Goal: Task Accomplishment & Management: Use online tool/utility

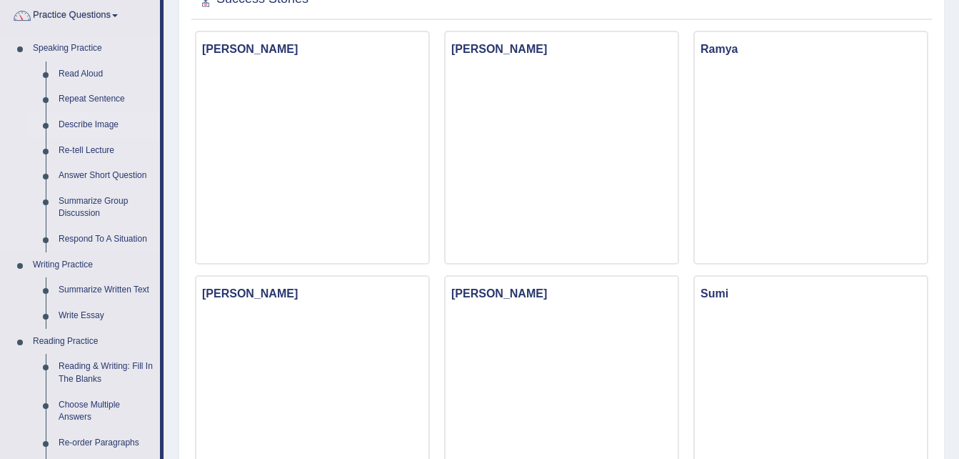
scroll to position [116, 0]
click at [95, 73] on link "Read Aloud" at bounding box center [106, 74] width 108 height 26
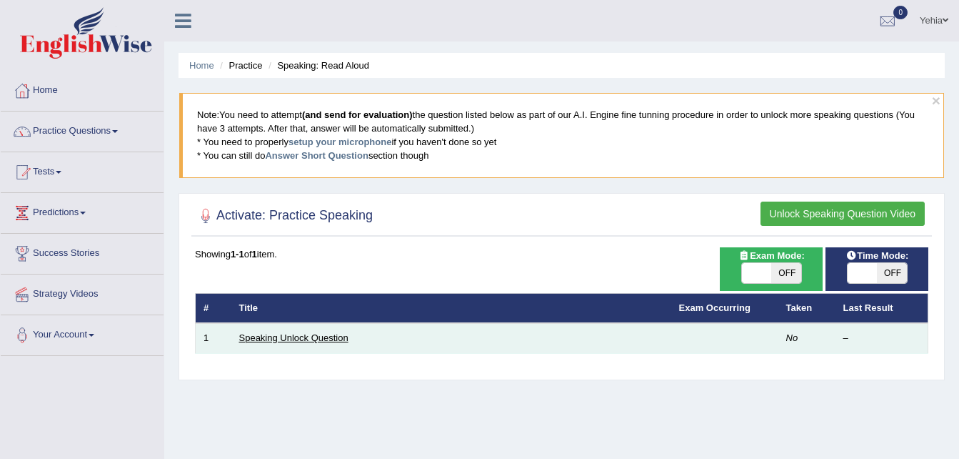
click at [287, 336] on link "Speaking Unlock Question" at bounding box center [293, 337] width 109 height 11
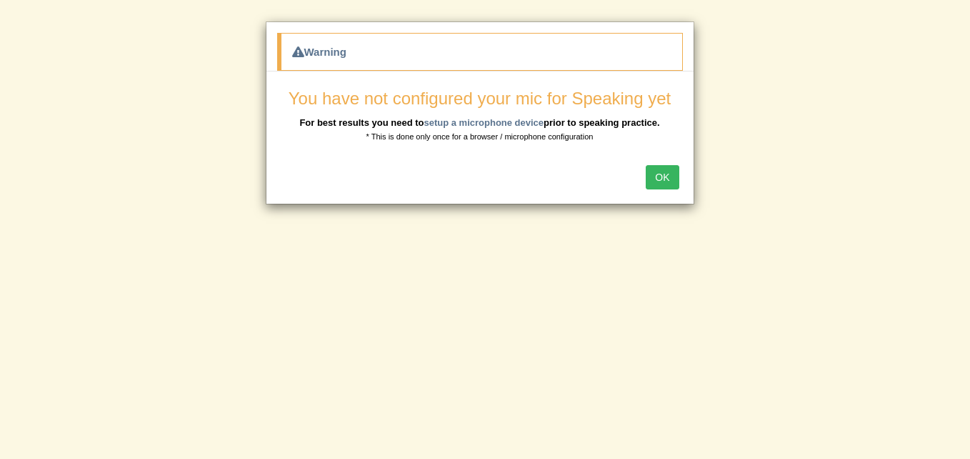
click at [665, 168] on button "OK" at bounding box center [662, 177] width 33 height 24
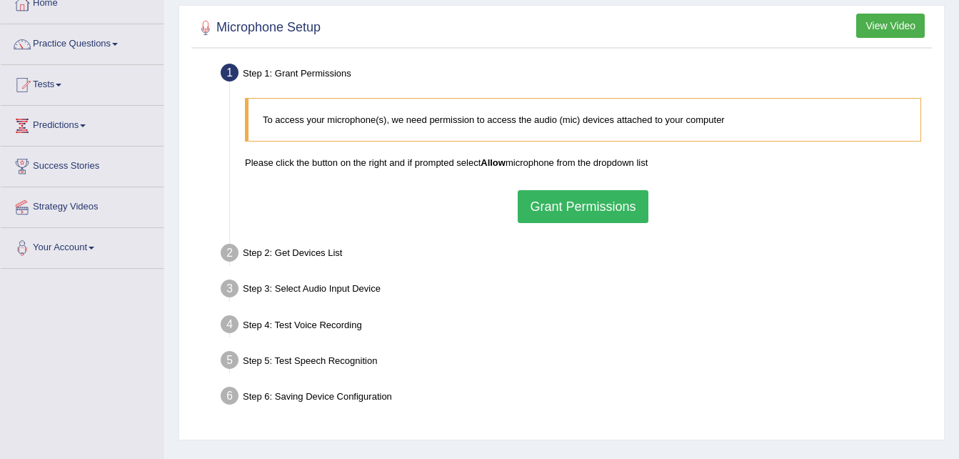
scroll to position [86, 0]
click at [574, 212] on button "Grant Permissions" at bounding box center [583, 207] width 130 height 33
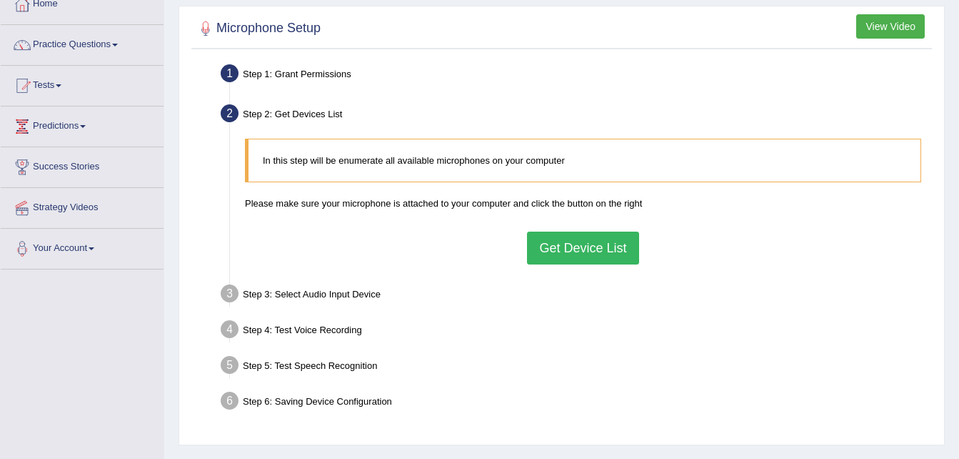
click at [581, 257] on button "Get Device List" at bounding box center [582, 247] width 111 height 33
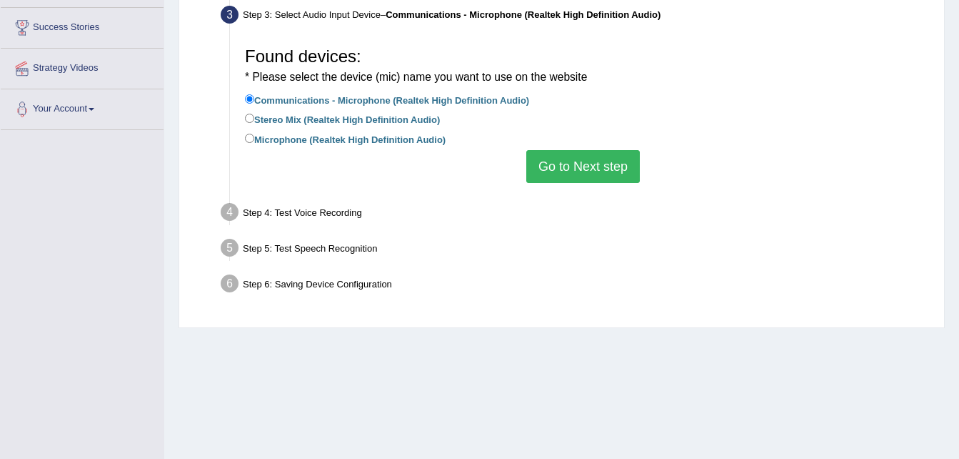
scroll to position [291, 0]
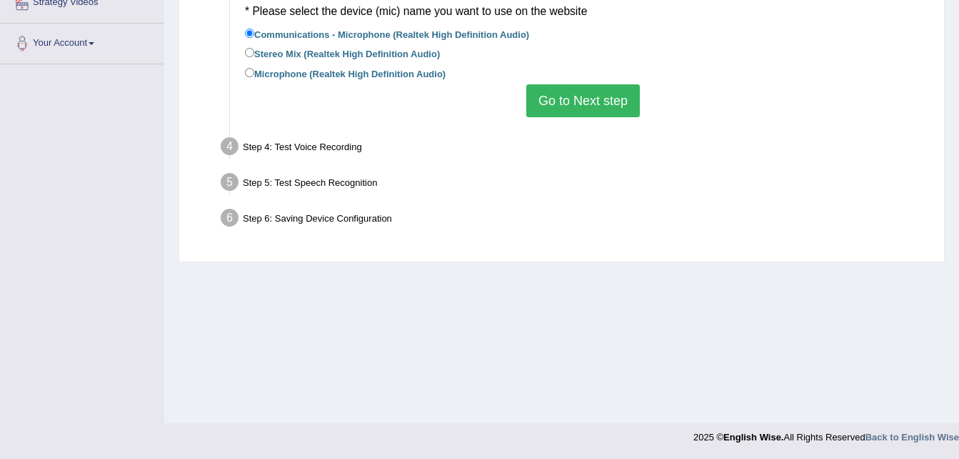
click at [559, 98] on button "Go to Next step" at bounding box center [583, 100] width 114 height 33
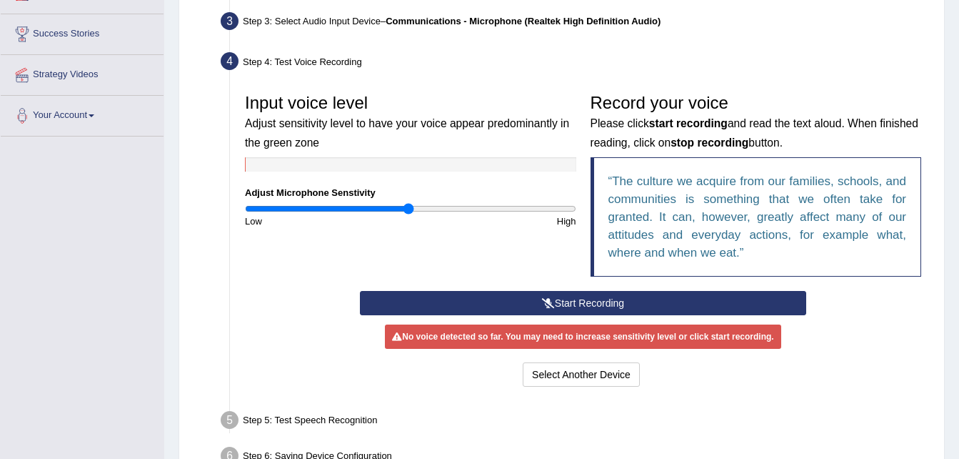
scroll to position [219, 0]
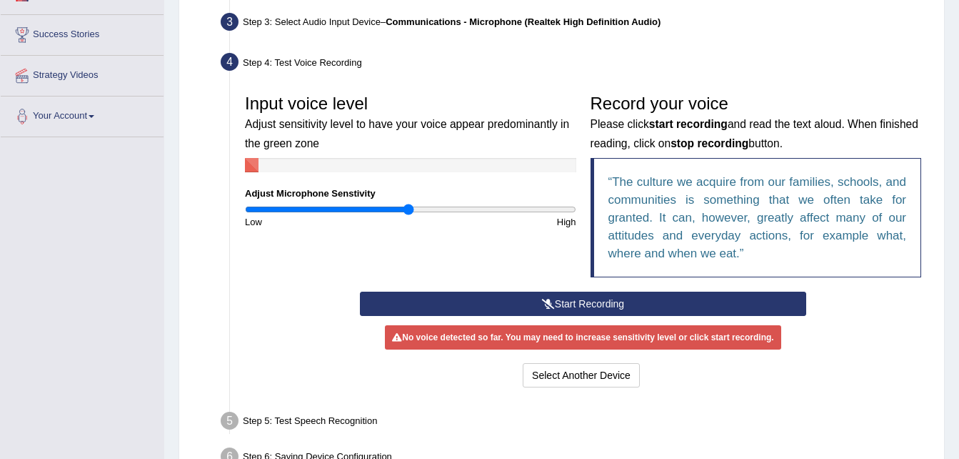
click at [554, 303] on button "Start Recording" at bounding box center [583, 303] width 446 height 24
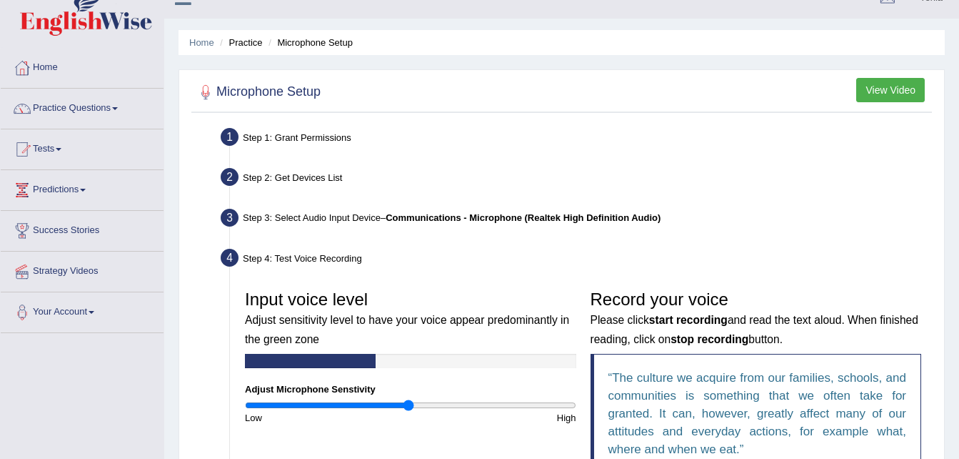
scroll to position [0, 0]
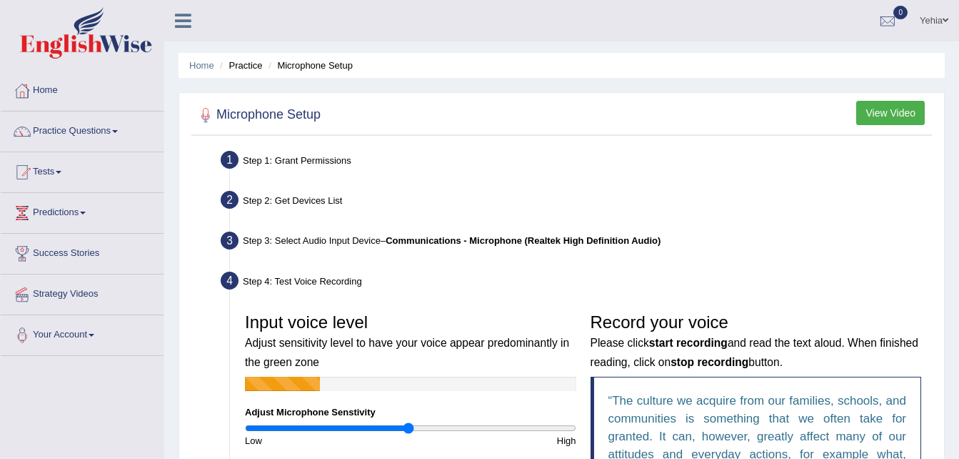
click at [891, 109] on button "View Video" at bounding box center [890, 113] width 69 height 24
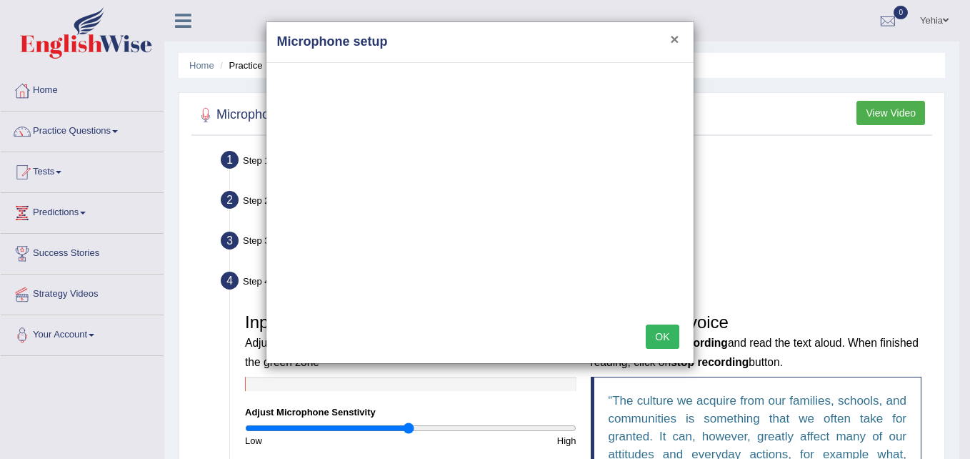
click at [678, 40] on button "×" at bounding box center [674, 38] width 9 height 15
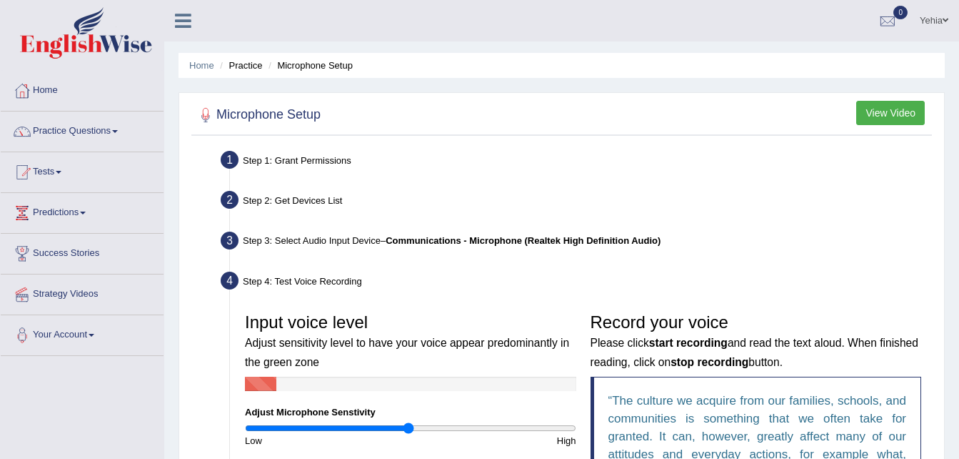
click at [318, 63] on li "Microphone Setup" at bounding box center [309, 66] width 88 height 14
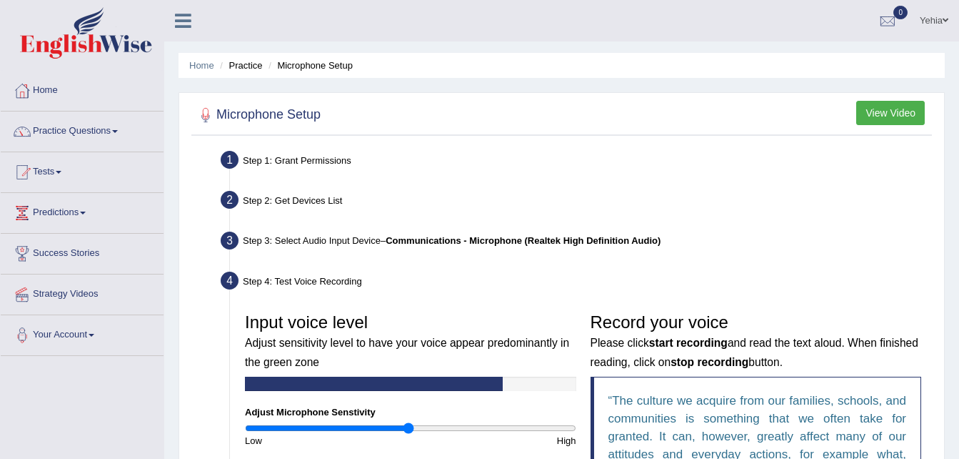
click at [292, 116] on h2 "Microphone Setup" at bounding box center [258, 114] width 126 height 21
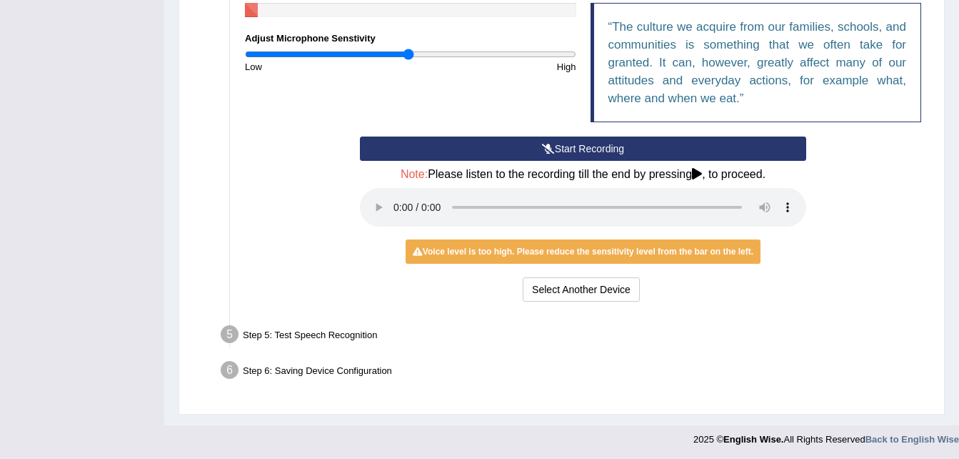
scroll to position [376, 0]
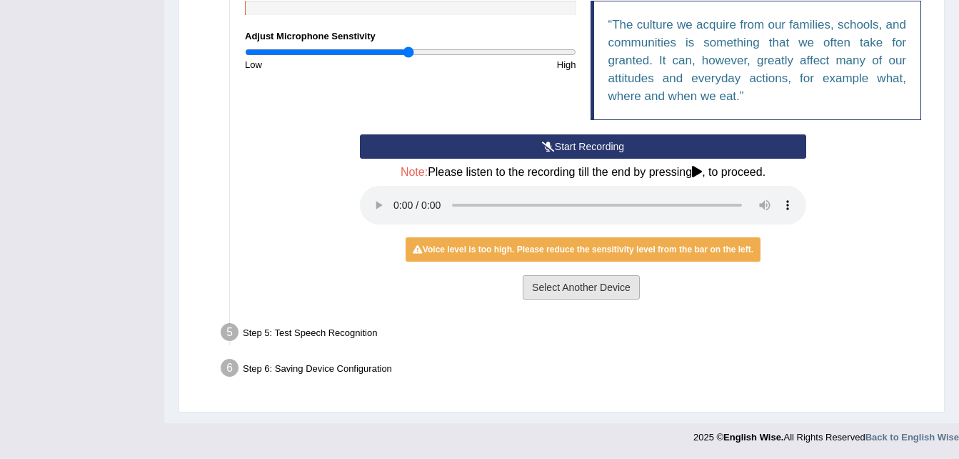
click at [584, 285] on button "Select Another Device" at bounding box center [581, 287] width 117 height 24
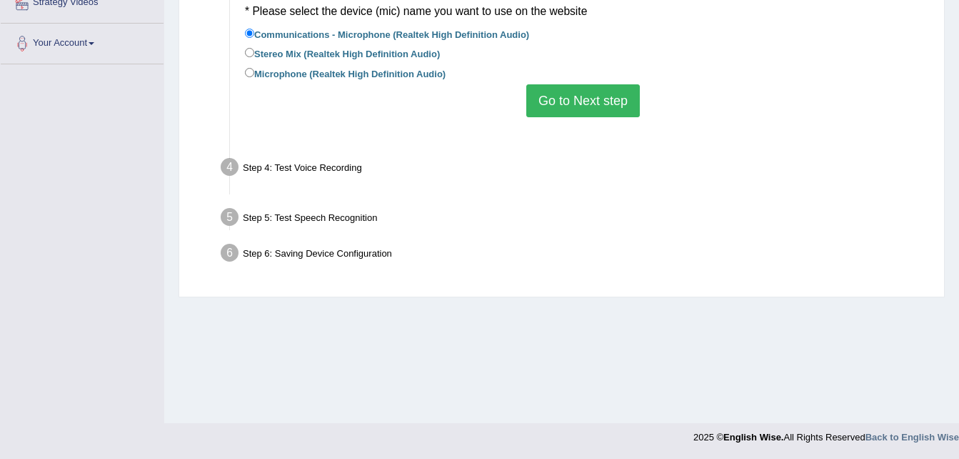
scroll to position [291, 0]
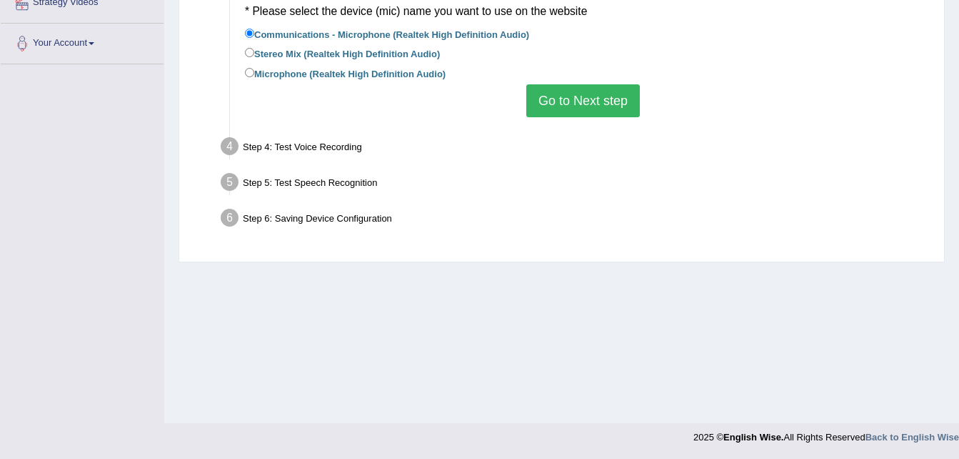
click at [578, 94] on button "Go to Next step" at bounding box center [583, 100] width 114 height 33
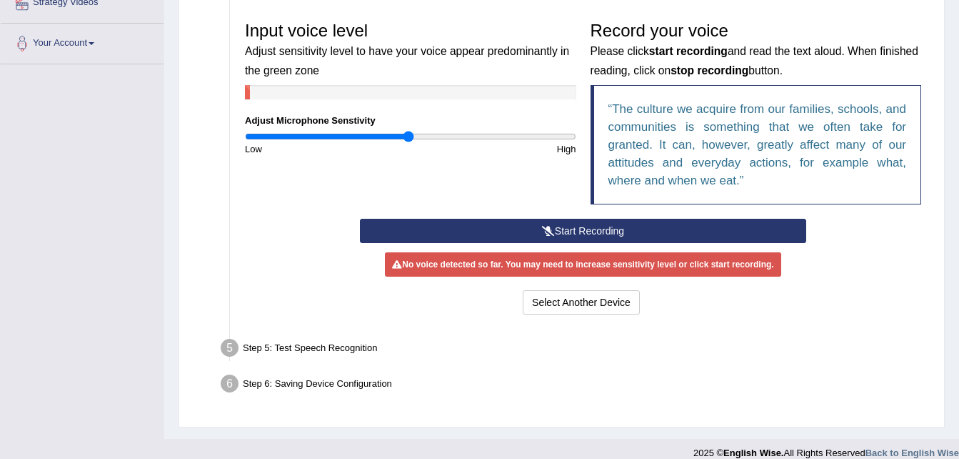
click at [583, 231] on button "Start Recording" at bounding box center [583, 231] width 446 height 24
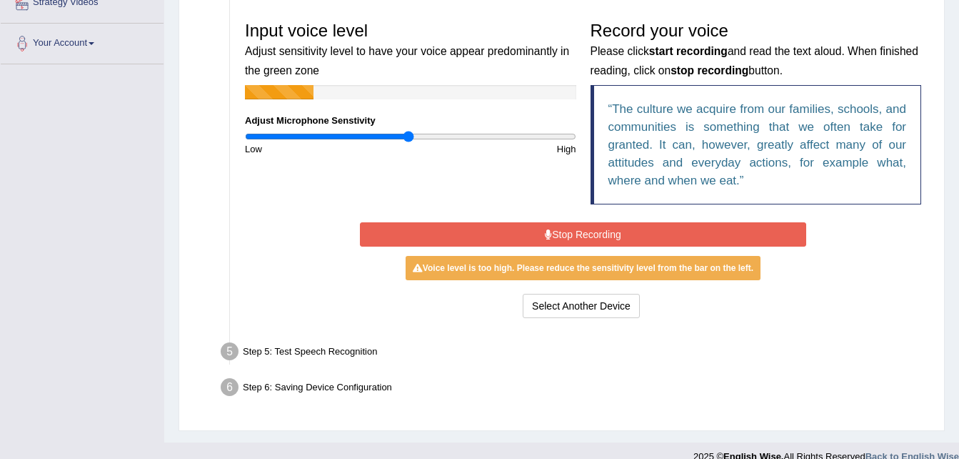
scroll to position [311, 0]
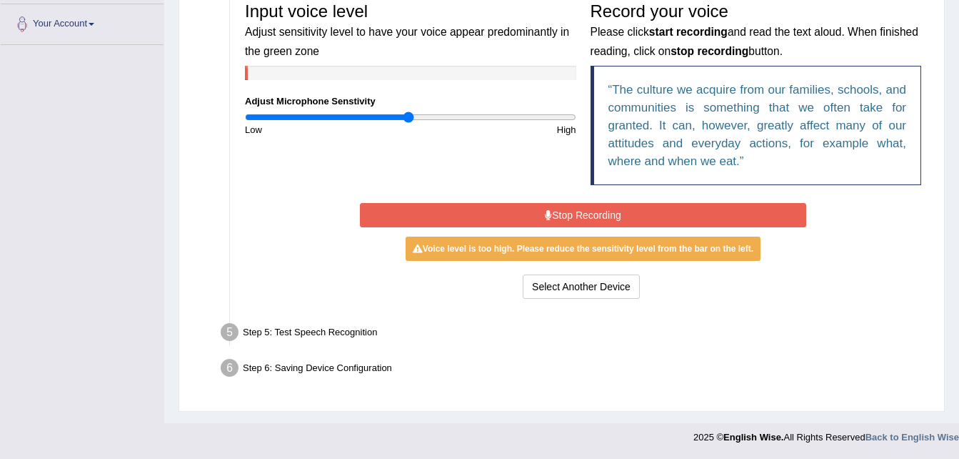
click at [337, 334] on div "Step 5: Test Speech Recognition" at bounding box center [575, 334] width 723 height 31
click at [633, 216] on button "Stop Recording" at bounding box center [583, 215] width 446 height 24
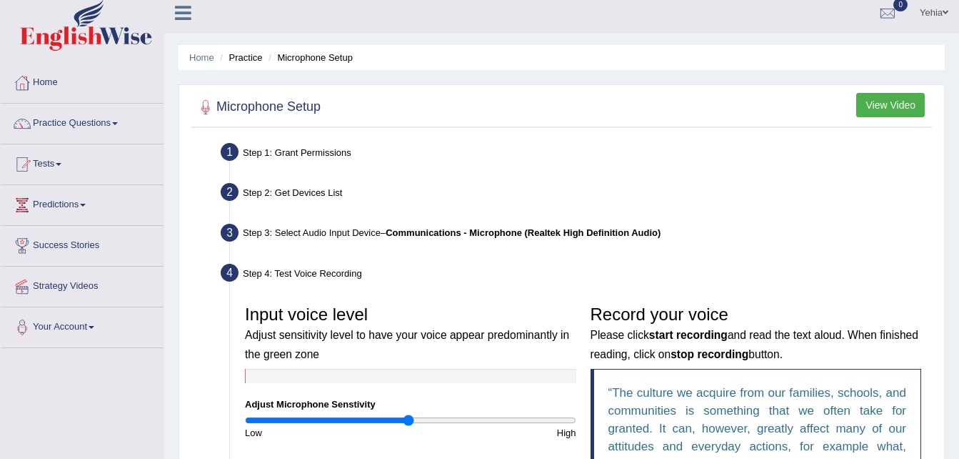
scroll to position [0, 0]
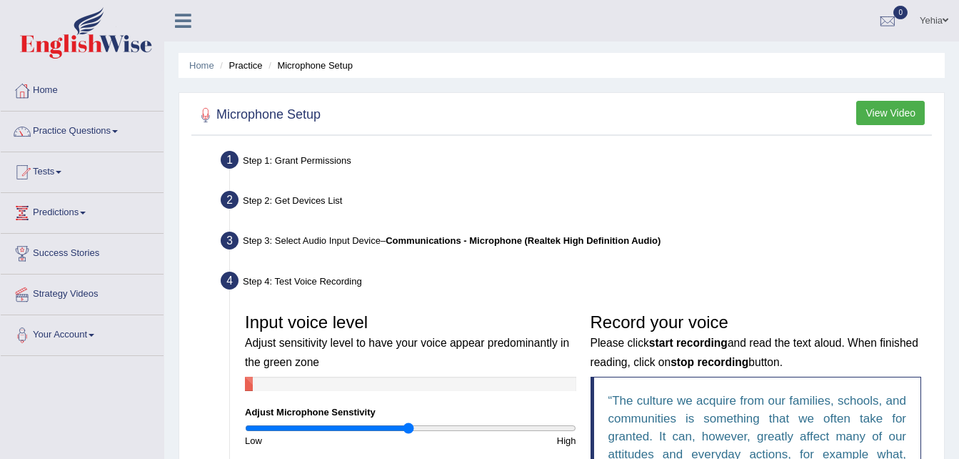
click at [273, 116] on h2 "Microphone Setup" at bounding box center [258, 114] width 126 height 21
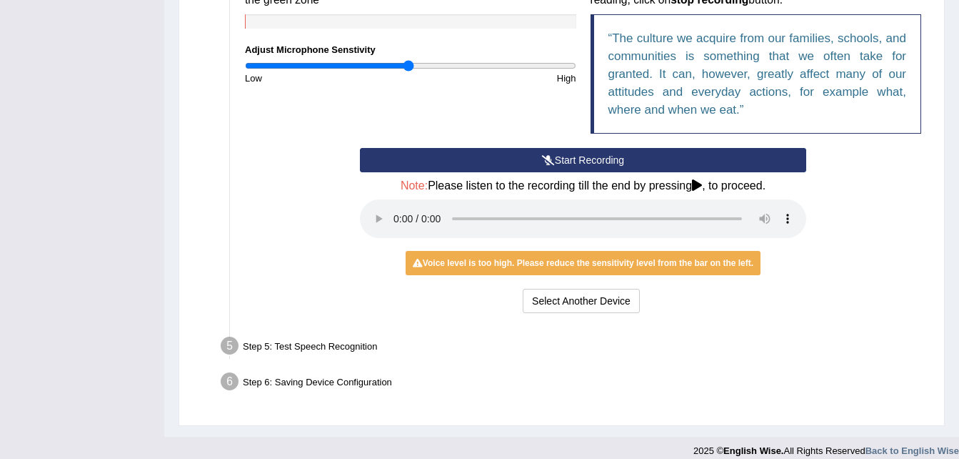
scroll to position [376, 0]
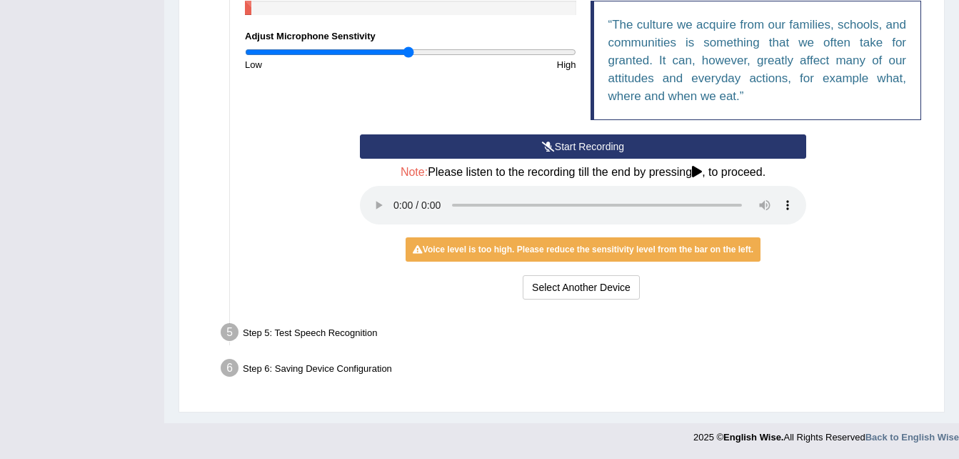
click at [279, 340] on div "Step 5: Test Speech Recognition" at bounding box center [575, 334] width 723 height 31
click at [311, 371] on div "Step 6: Saving Device Configuration" at bounding box center [575, 369] width 723 height 31
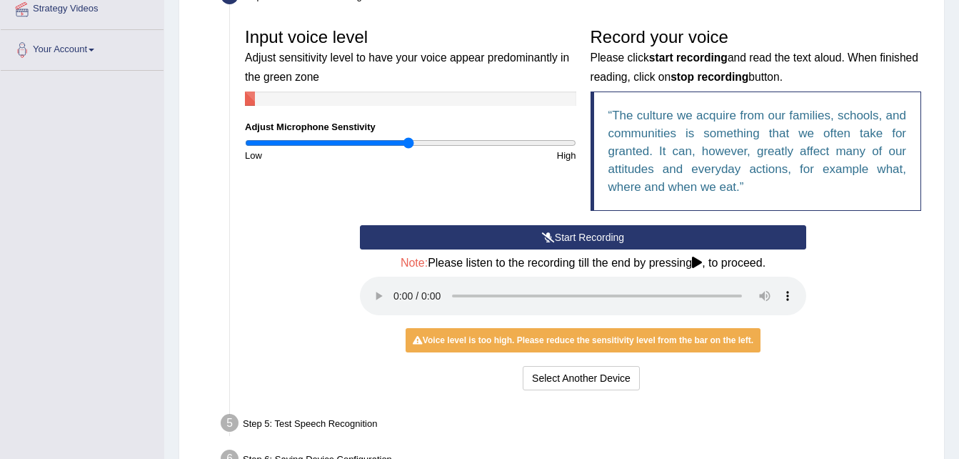
scroll to position [297, 0]
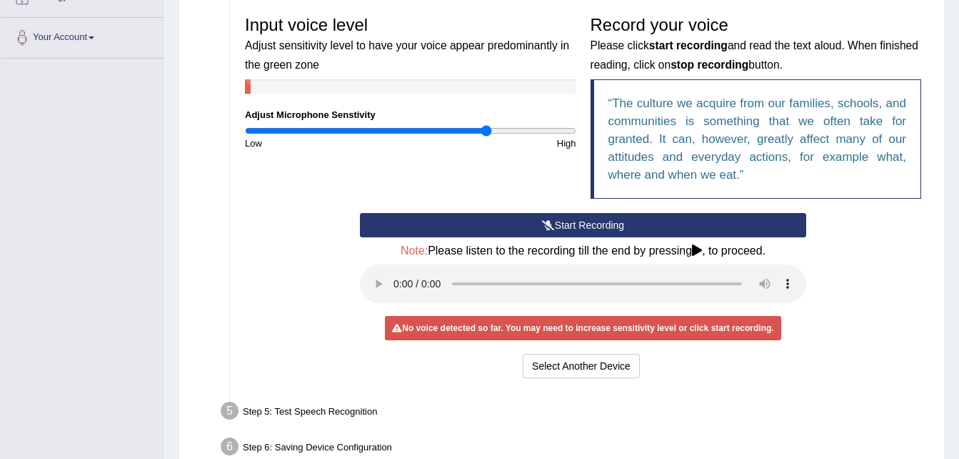
type input "1.48"
click at [485, 131] on input "range" at bounding box center [410, 130] width 331 height 11
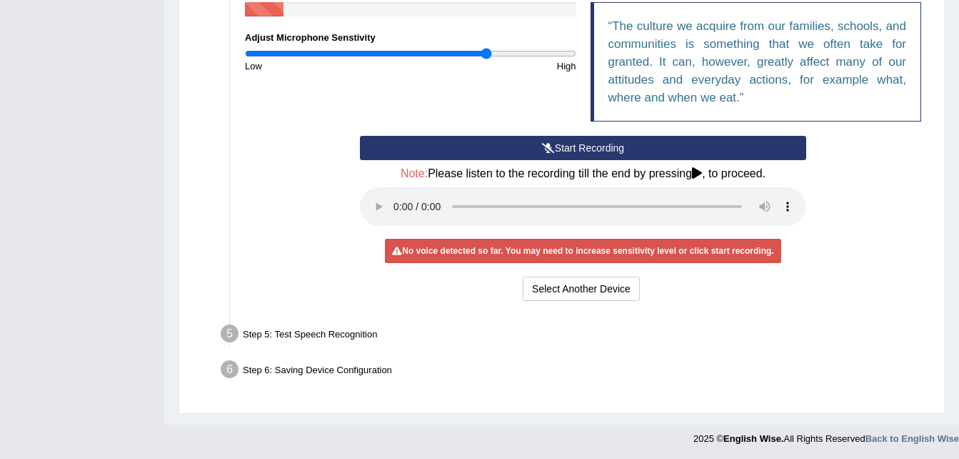
scroll to position [376, 0]
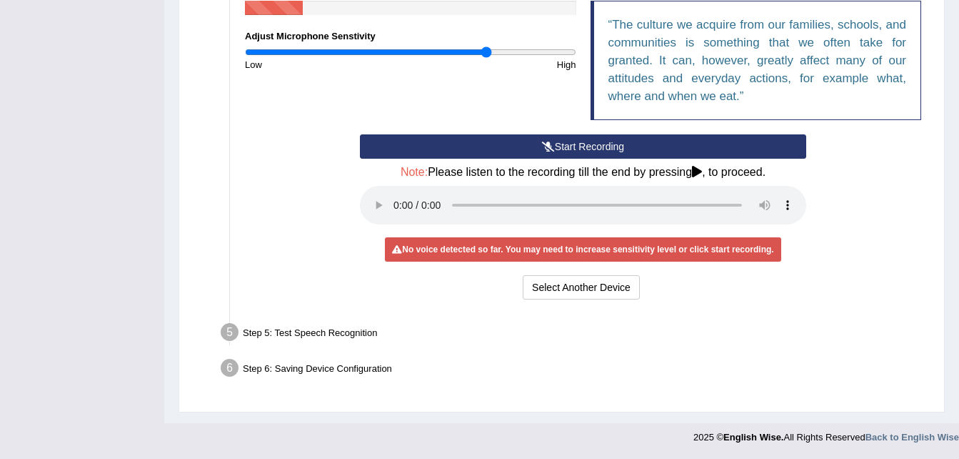
click at [339, 336] on div "Step 5: Test Speech Recognition" at bounding box center [575, 334] width 723 height 31
click at [319, 371] on div "Step 6: Saving Device Configuration" at bounding box center [575, 369] width 723 height 31
click at [246, 361] on div "Step 6: Saving Device Configuration" at bounding box center [575, 369] width 723 height 31
click at [603, 297] on button "Select Another Device" at bounding box center [581, 287] width 117 height 24
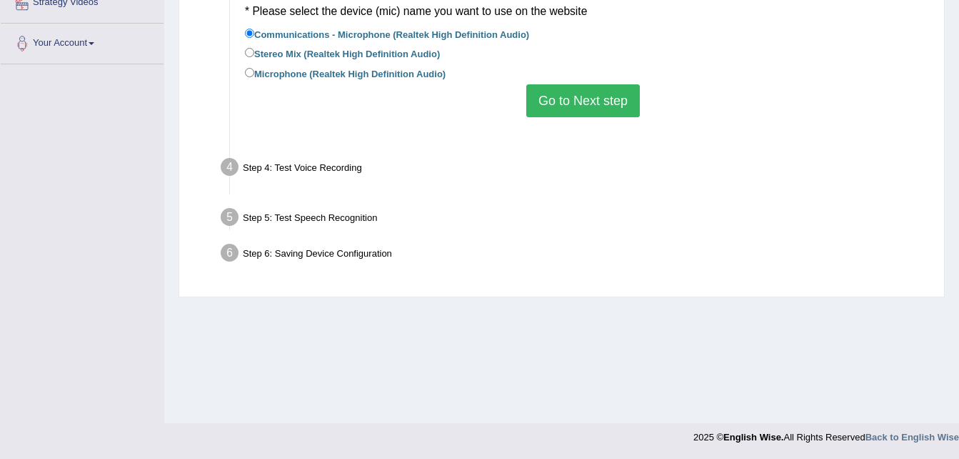
scroll to position [291, 0]
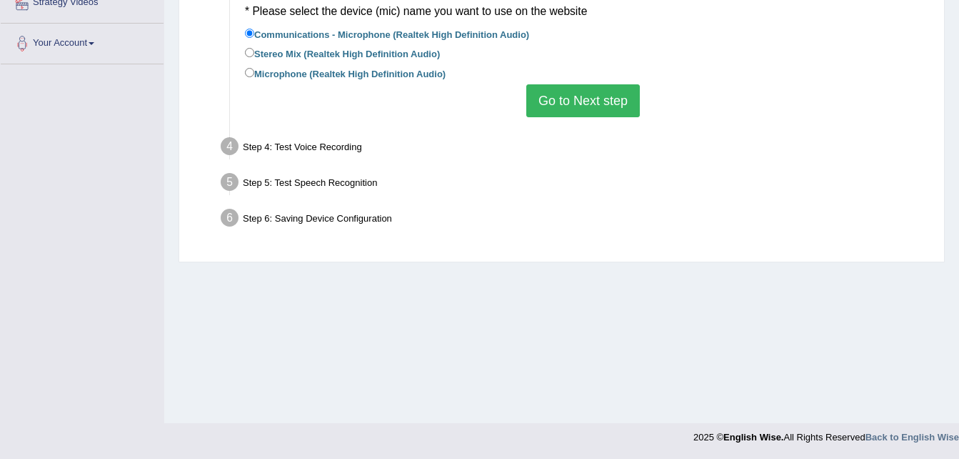
click at [302, 76] on label "Microphone (Realtek High Definition Audio)" at bounding box center [345, 73] width 201 height 16
click at [254, 76] on input "Microphone (Realtek High Definition Audio)" at bounding box center [249, 72] width 9 height 9
radio input "true"
click at [580, 103] on button "Go to Next step" at bounding box center [583, 100] width 114 height 33
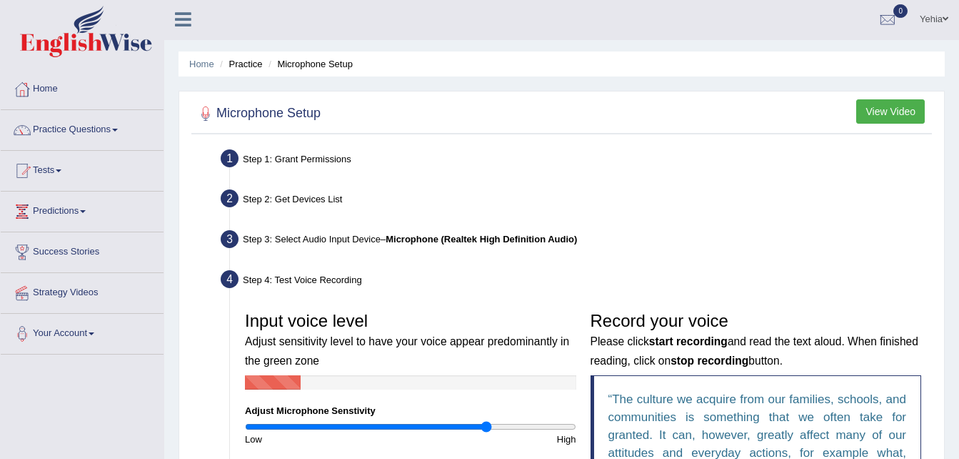
scroll to position [0, 0]
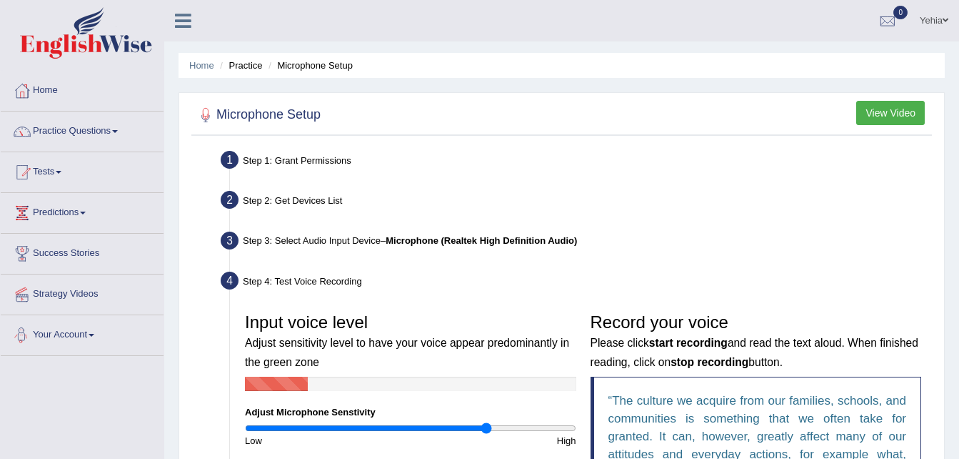
click at [216, 374] on ul "Step 1: Grant Permissions To access your microphone(s), we need permission to a…" at bounding box center [561, 419] width 733 height 546
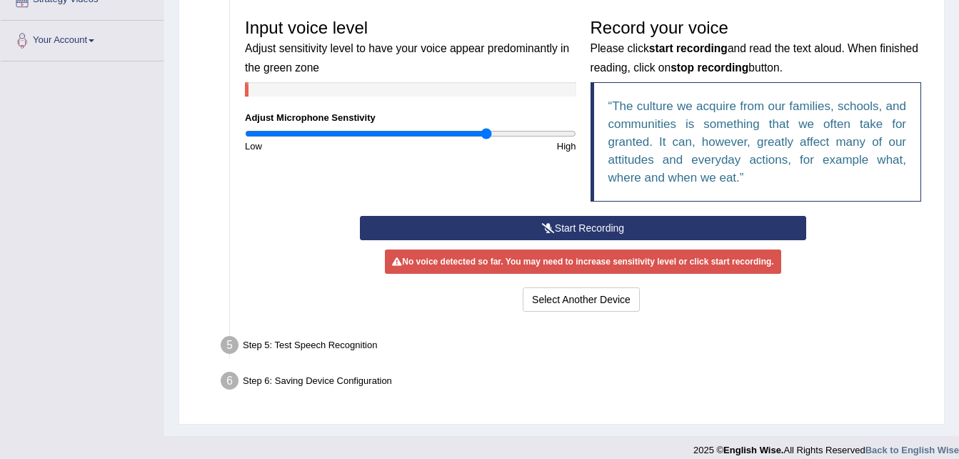
scroll to position [307, 0]
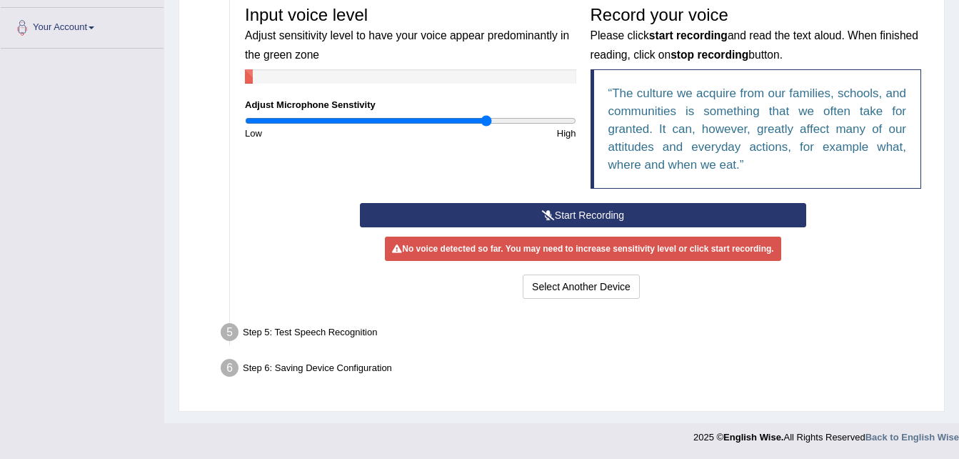
click at [315, 369] on div "Step 6: Saving Device Configuration" at bounding box center [575, 369] width 723 height 31
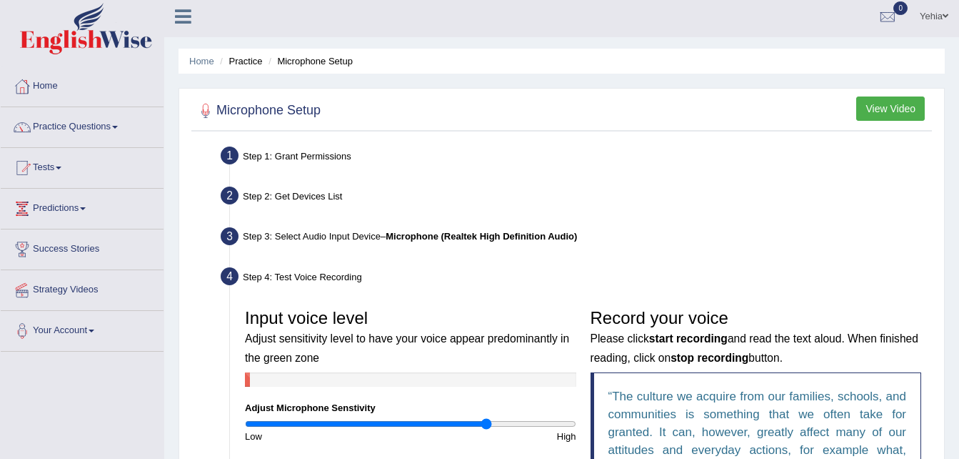
scroll to position [0, 0]
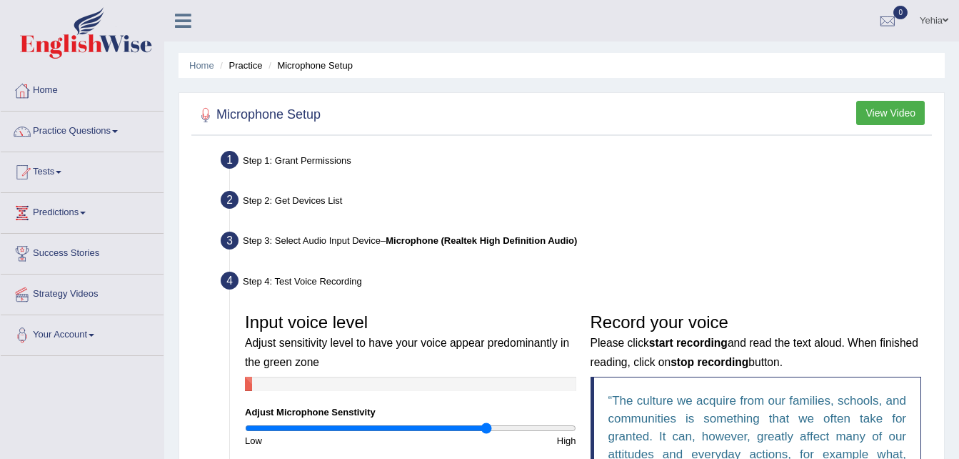
click at [292, 112] on h2 "Microphone Setup" at bounding box center [258, 114] width 126 height 21
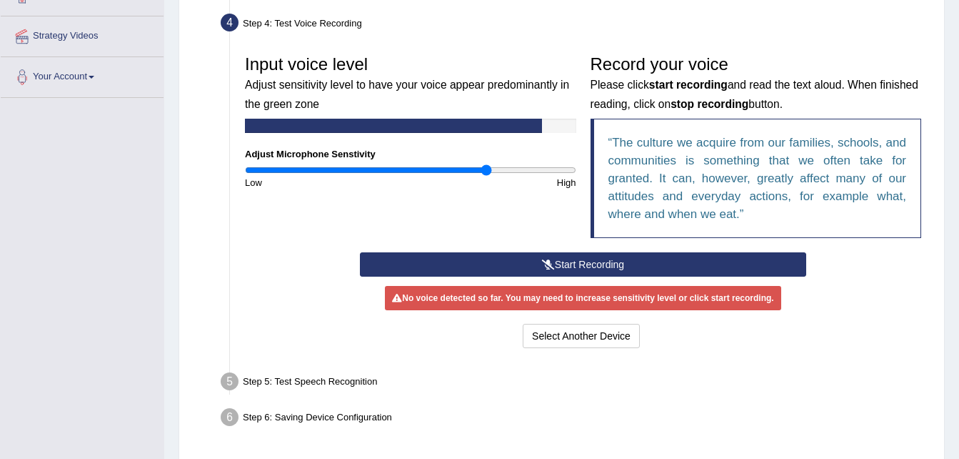
scroll to position [259, 0]
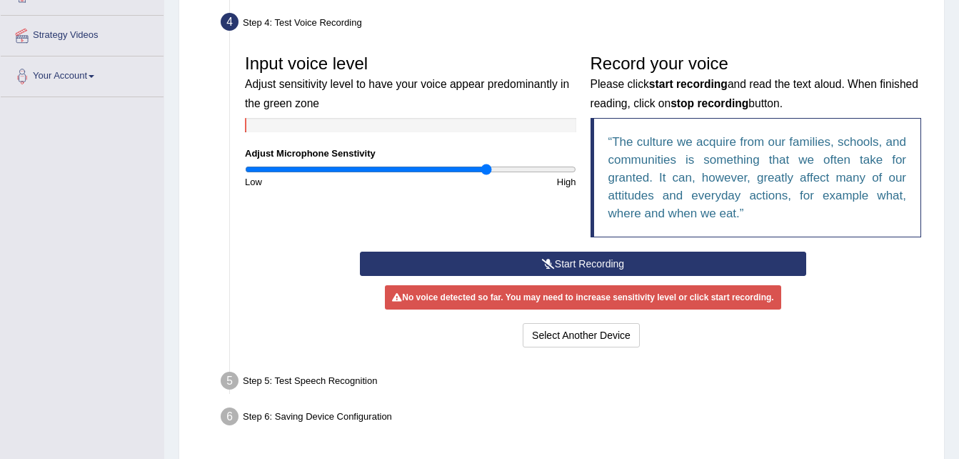
click at [561, 261] on button "Start Recording" at bounding box center [583, 263] width 446 height 24
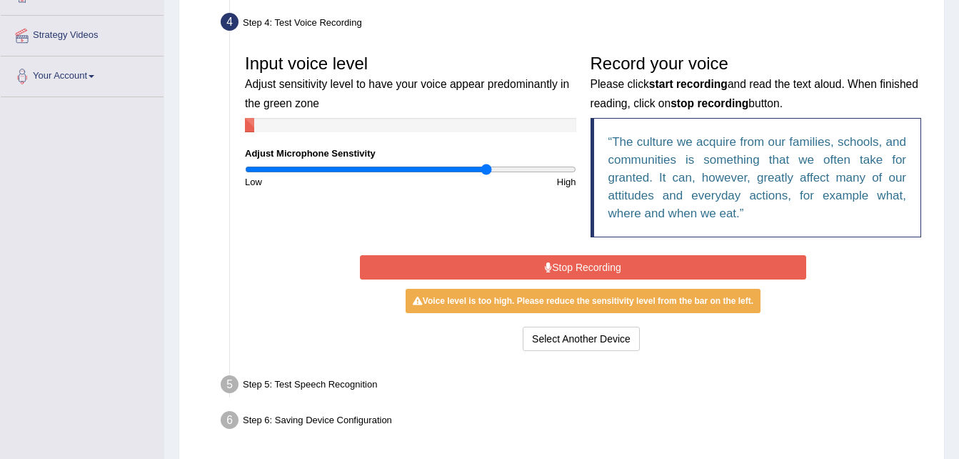
click at [423, 257] on button "Stop Recording" at bounding box center [583, 267] width 446 height 24
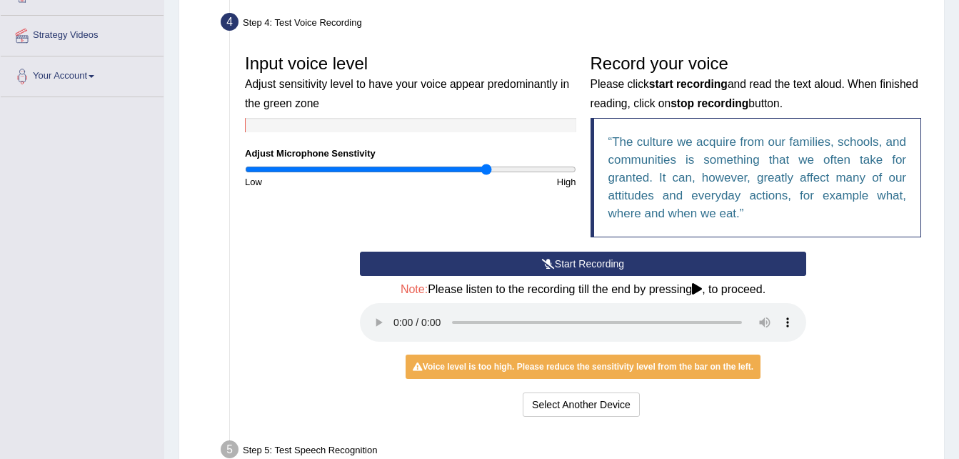
click at [471, 261] on button "Start Recording" at bounding box center [583, 263] width 446 height 24
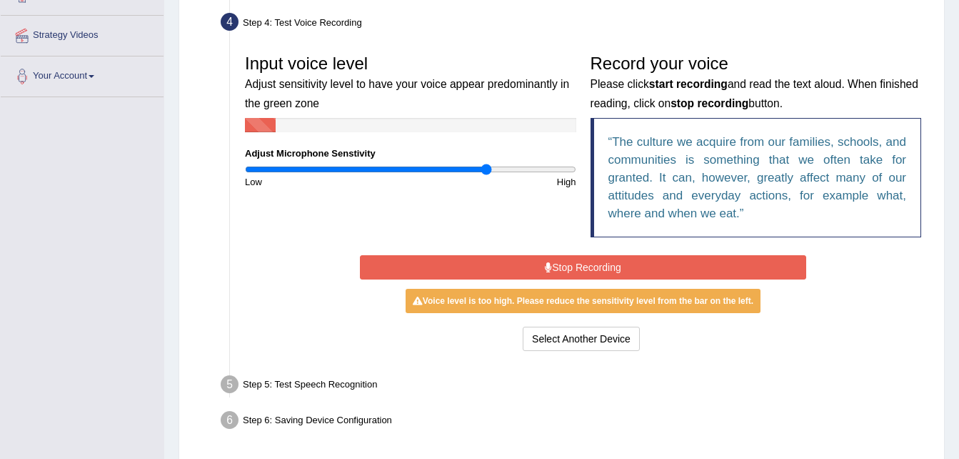
click at [471, 261] on button "Stop Recording" at bounding box center [583, 267] width 446 height 24
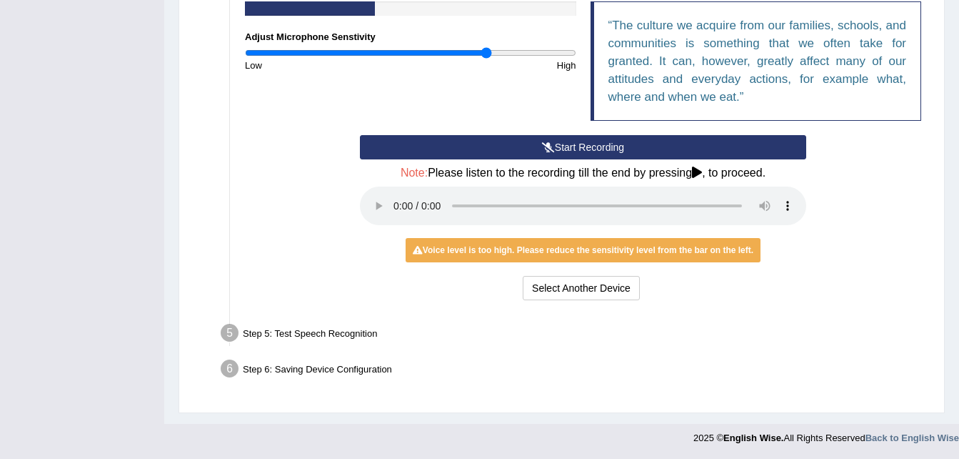
scroll to position [376, 0]
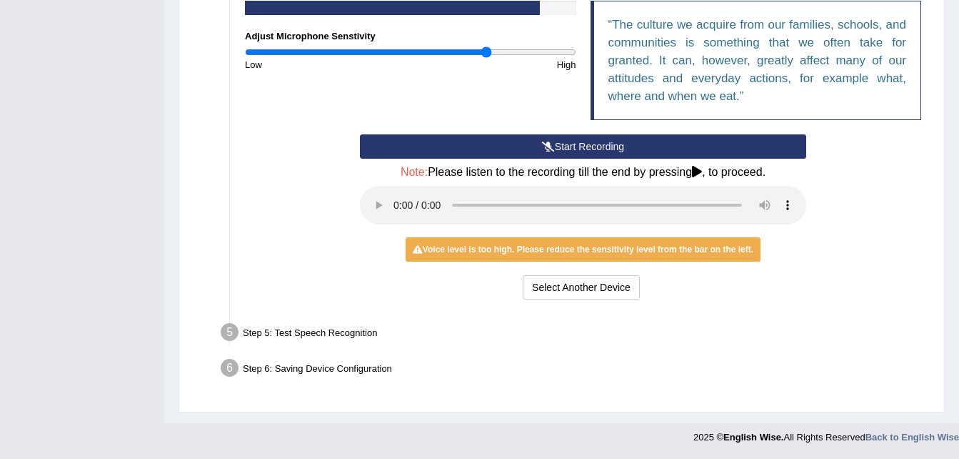
click at [481, 245] on div "Voice level is too high. Please reduce the sensitivity level from the bar on th…" at bounding box center [583, 249] width 355 height 24
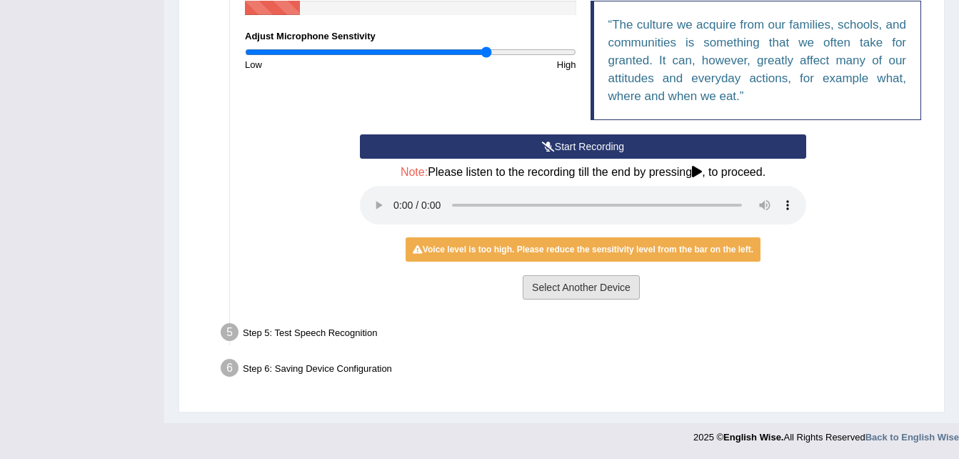
click at [560, 289] on button "Select Another Device" at bounding box center [581, 287] width 117 height 24
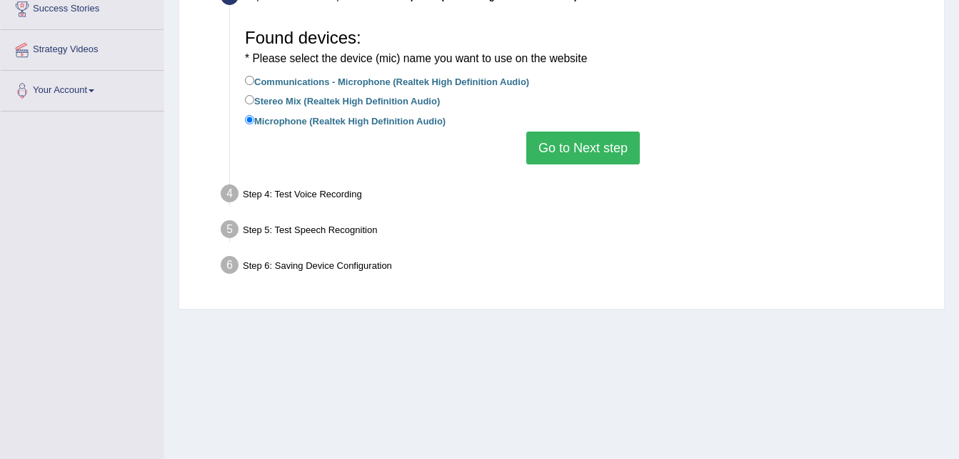
scroll to position [232, 0]
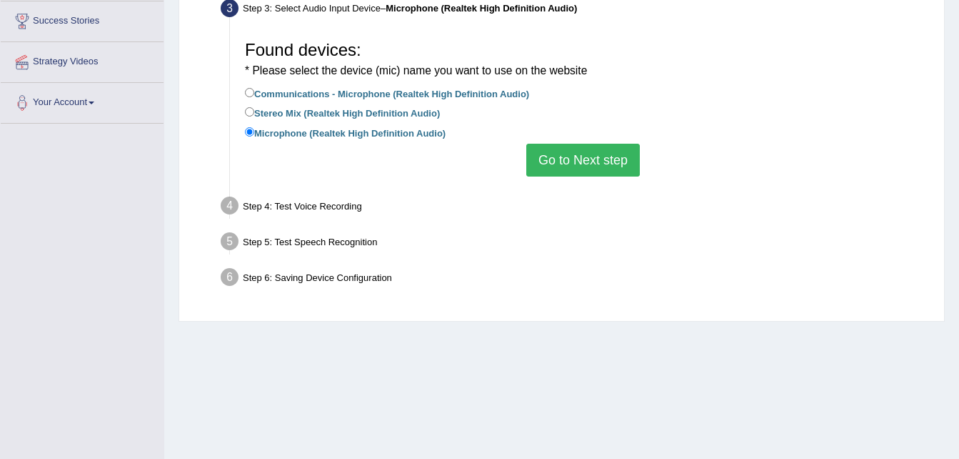
click at [289, 205] on div "Step 4: Test Voice Recording" at bounding box center [575, 207] width 723 height 31
click at [562, 160] on button "Go to Next step" at bounding box center [583, 160] width 114 height 33
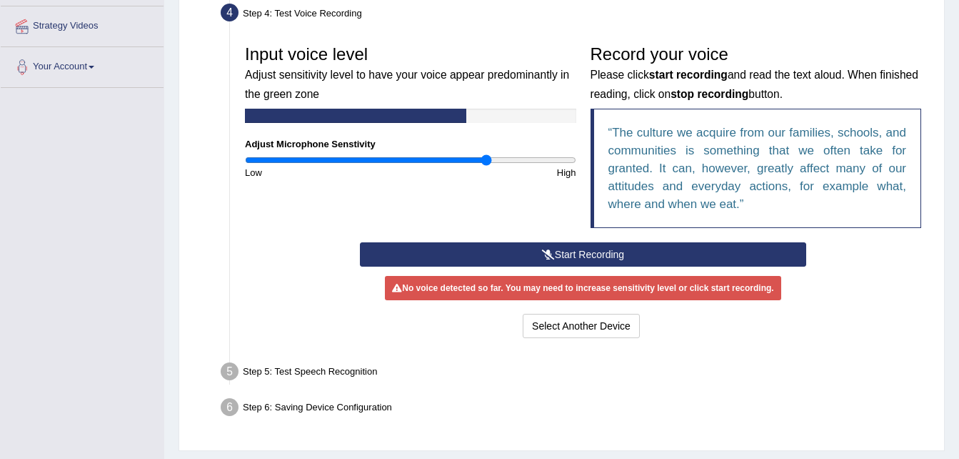
scroll to position [269, 0]
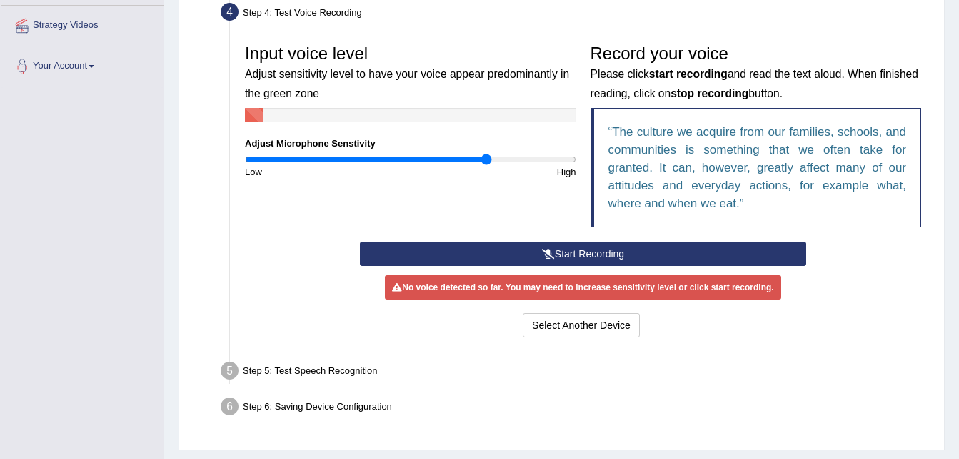
click at [530, 251] on button "Start Recording" at bounding box center [583, 253] width 446 height 24
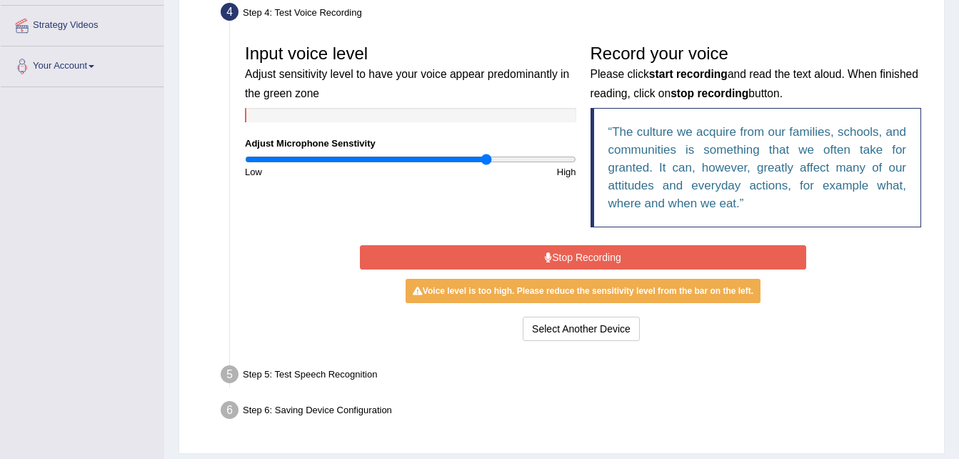
click at [530, 251] on button "Stop Recording" at bounding box center [583, 257] width 446 height 24
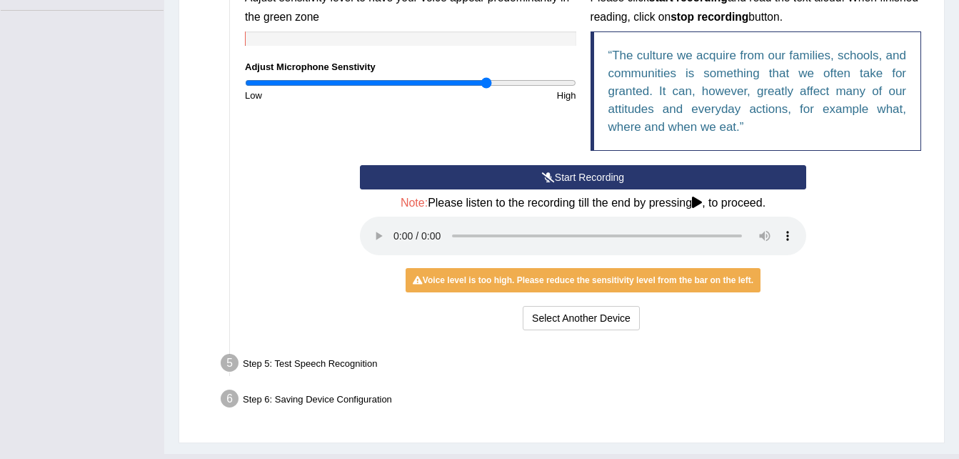
scroll to position [346, 0]
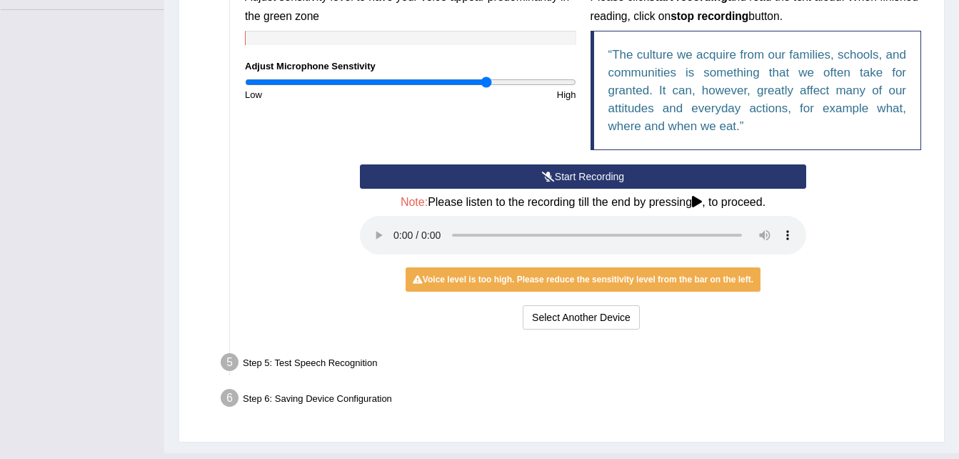
click at [449, 282] on div "Voice level is too high. Please reduce the sensitivity level from the bar on th…" at bounding box center [583, 279] width 355 height 24
drag, startPoint x: 449, startPoint y: 282, endPoint x: 566, endPoint y: 291, distance: 117.4
click at [566, 291] on div "Voice level is too high. Please reduce the sensitivity level from the bar on th…" at bounding box center [583, 279] width 355 height 24
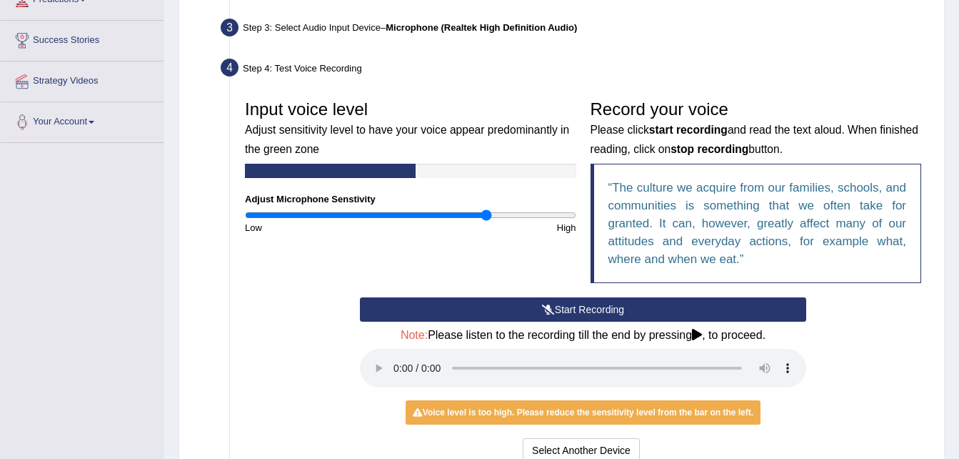
scroll to position [376, 0]
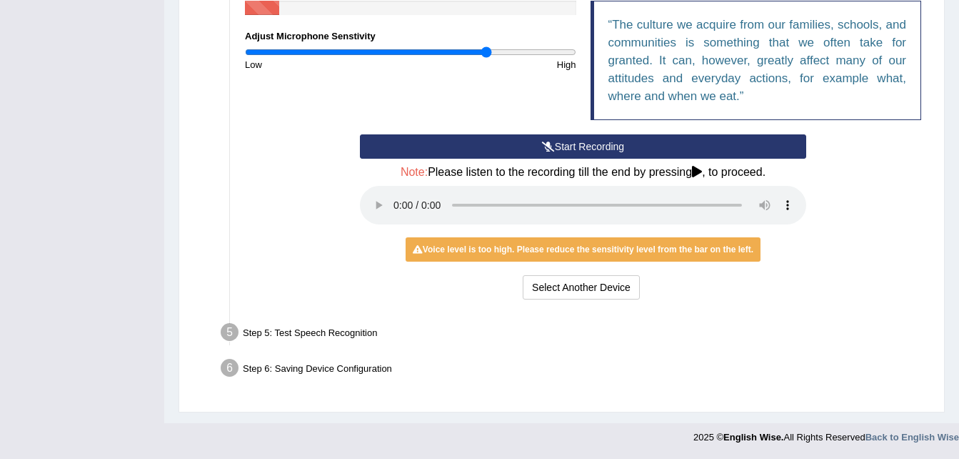
click at [466, 392] on div "Step 1: Grant Permissions To access your microphone(s), we need permission to a…" at bounding box center [561, 87] width 741 height 633
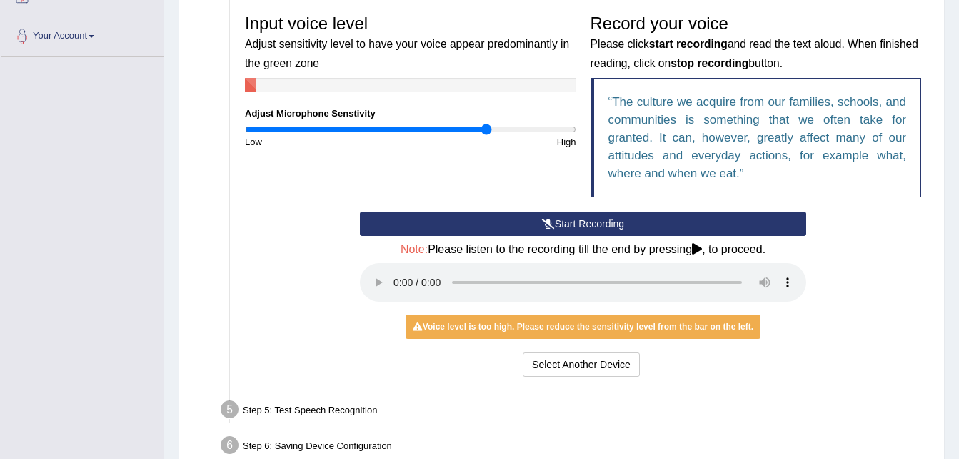
scroll to position [298, 0]
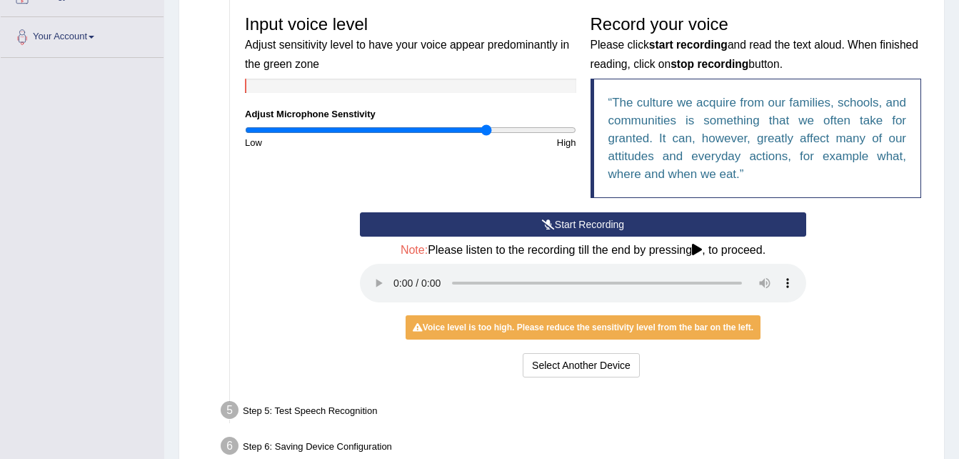
click at [543, 219] on icon at bounding box center [548, 224] width 13 height 10
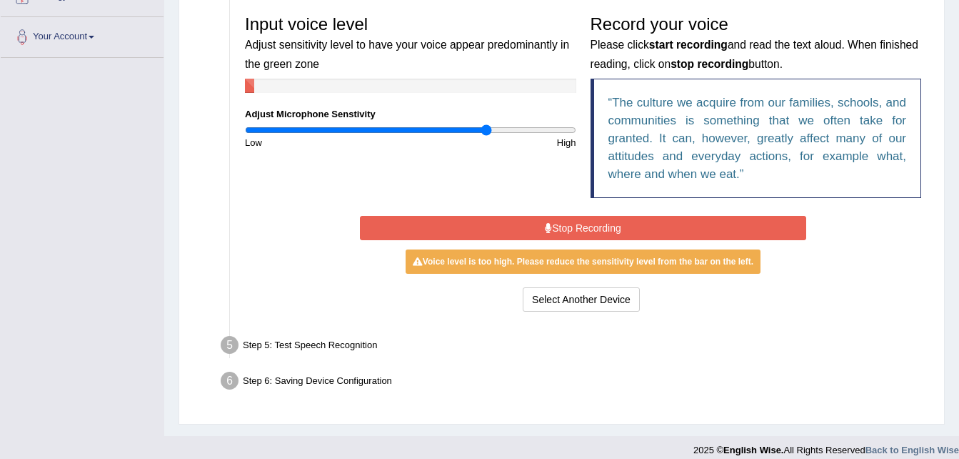
click at [557, 221] on button "Stop Recording" at bounding box center [583, 228] width 446 height 24
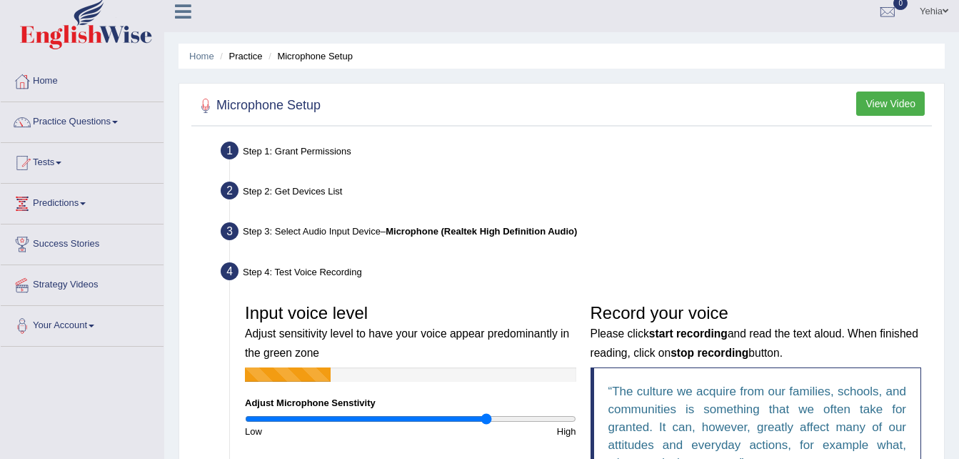
scroll to position [0, 0]
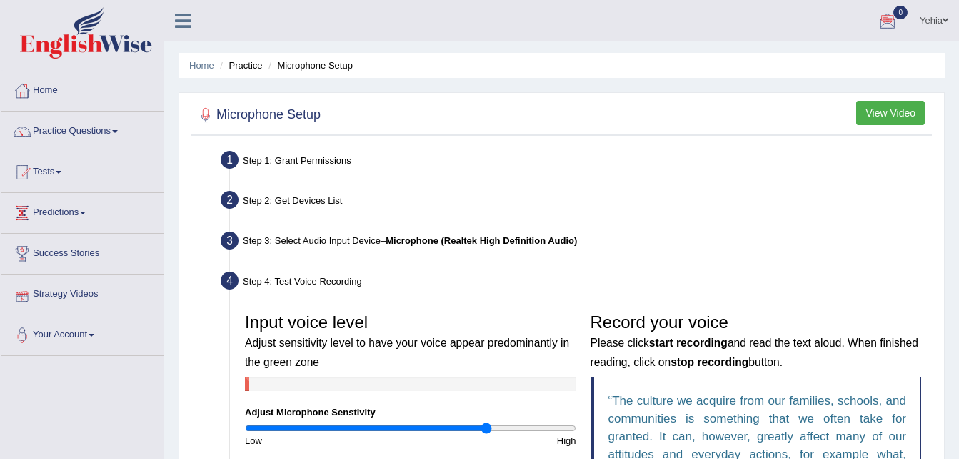
click at [84, 301] on link "Strategy Videos" at bounding box center [82, 292] width 163 height 36
